Goal: Task Accomplishment & Management: Use online tool/utility

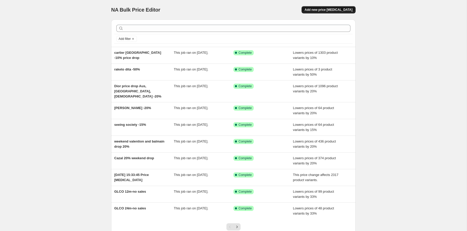
click at [320, 11] on span "Add new price [MEDICAL_DATA]" at bounding box center [329, 10] width 48 height 4
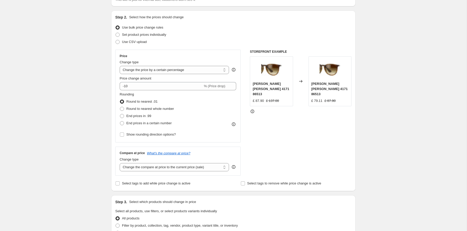
scroll to position [46, 0]
click at [188, 72] on select "Change the price to a certain amount Change the price by a certain amount Chang…" at bounding box center [174, 69] width 109 height 8
select select "pc"
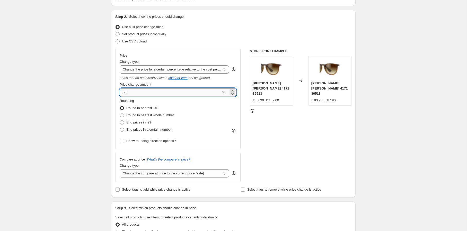
click at [150, 95] on input "50" at bounding box center [171, 92] width 102 height 8
type input "5"
type input "10"
click at [270, 138] on div "STOREFRONT EXAMPLE Ray-Ban Erika 4171 86513 £ 87.90 £ 137.00 Changed to Ray-Ban…" at bounding box center [301, 115] width 102 height 133
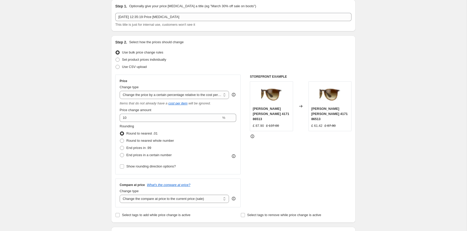
scroll to position [2, 0]
